Goal: Task Accomplishment & Management: Complete application form

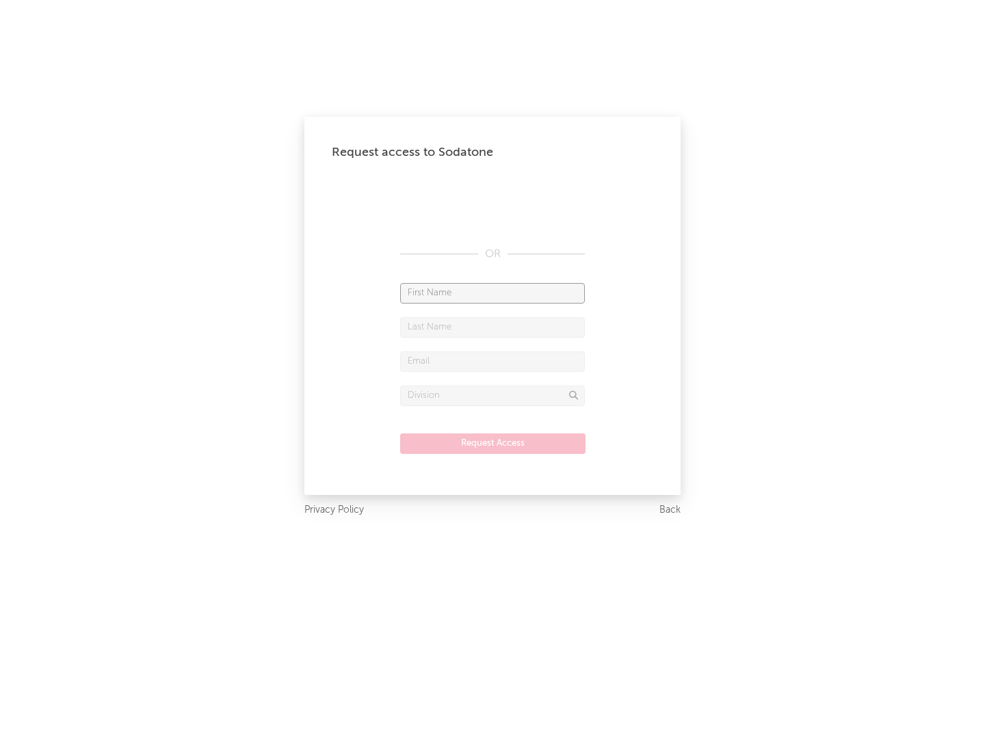
click at [492, 293] on input "text" at bounding box center [492, 293] width 185 height 21
type input "[PERSON_NAME]"
click at [492, 327] on input "text" at bounding box center [492, 327] width 185 height 21
type input "[PERSON_NAME]"
click at [492, 361] on input "text" at bounding box center [492, 362] width 185 height 21
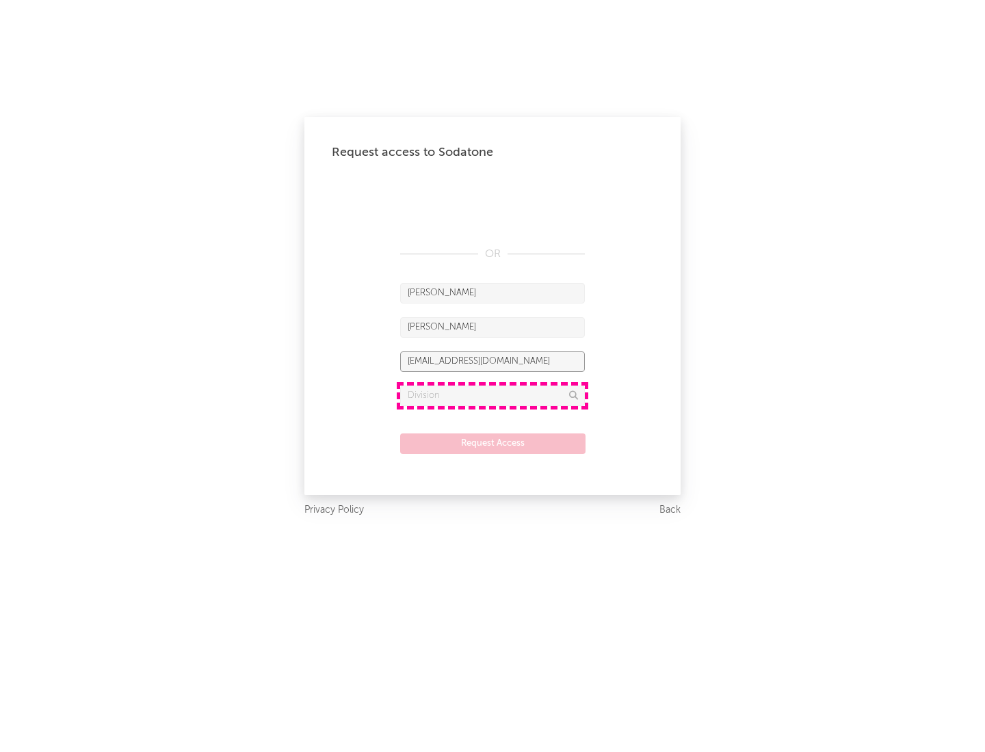
type input "[EMAIL_ADDRESS][DOMAIN_NAME]"
click at [492, 395] on input "text" at bounding box center [492, 396] width 185 height 21
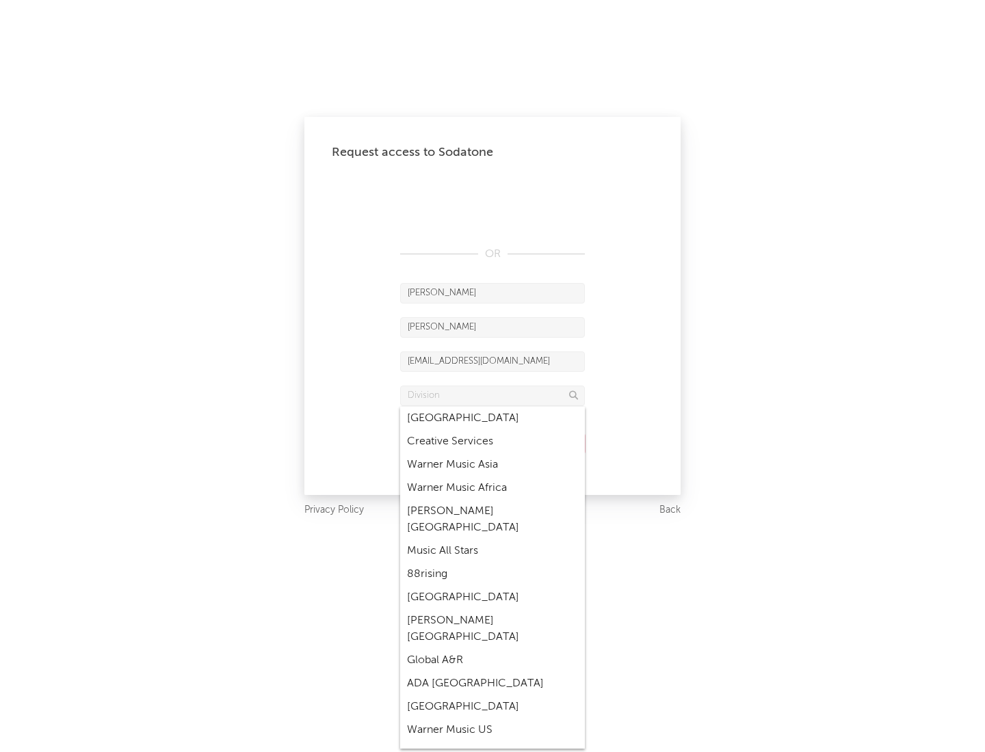
click at [492, 540] on div "Music All Stars" at bounding box center [492, 551] width 185 height 23
type input "Music All Stars"
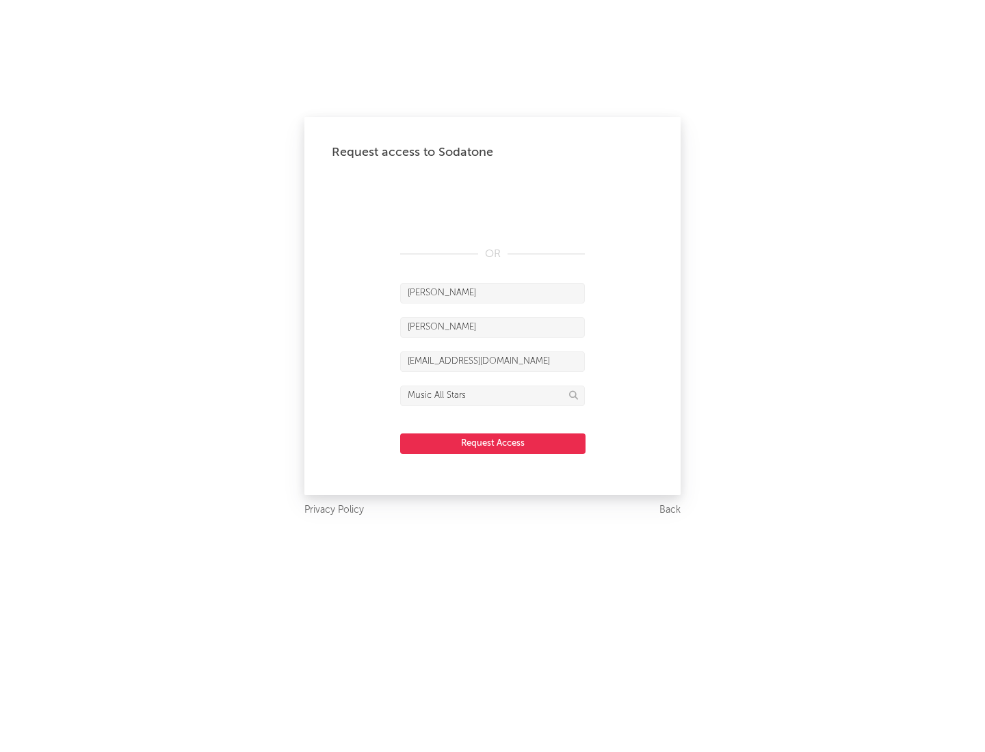
click at [492, 443] on button "Request Access" at bounding box center [492, 444] width 185 height 21
